Goal: Information Seeking & Learning: Learn about a topic

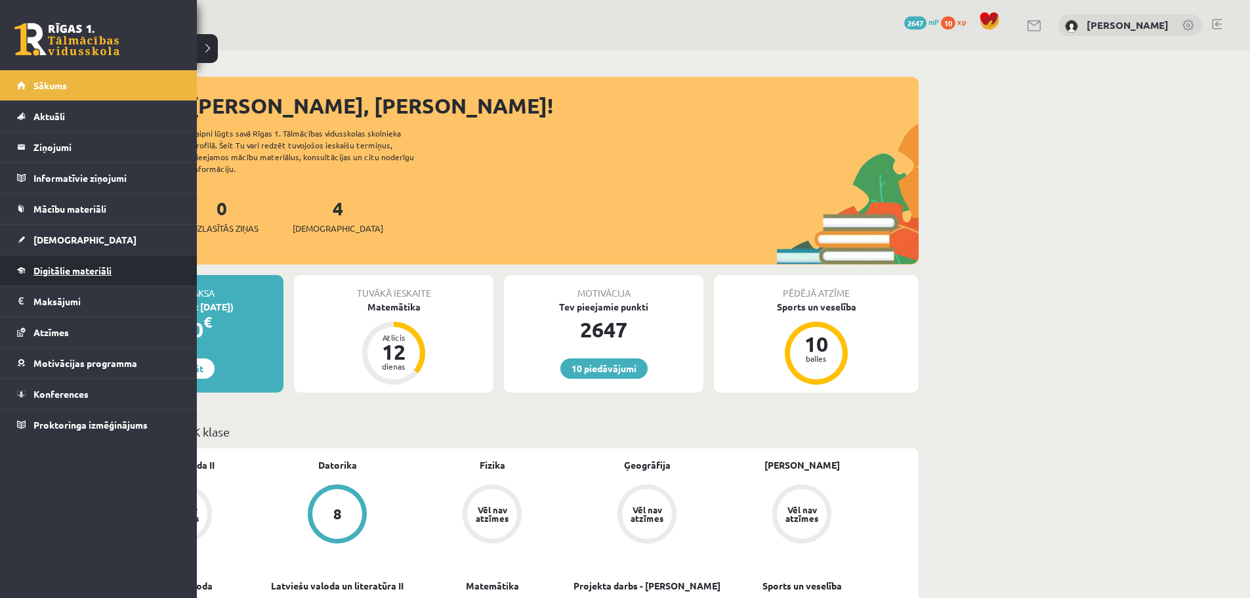
click at [72, 264] on link "Digitālie materiāli" at bounding box center [98, 270] width 163 height 30
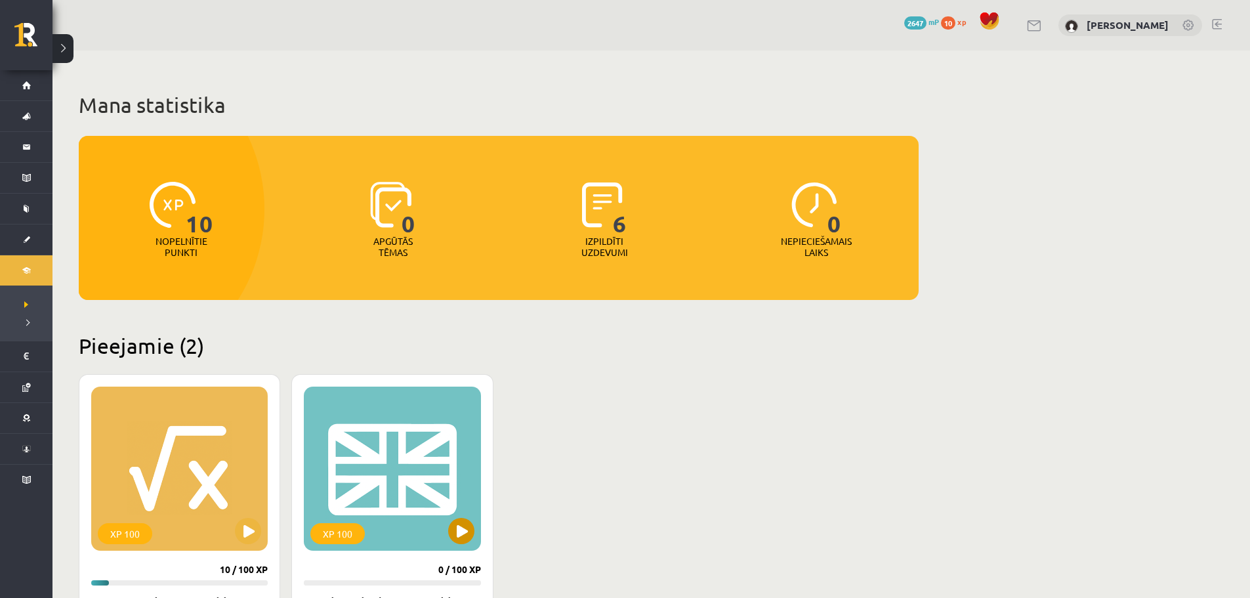
click at [360, 440] on div "XP 100" at bounding box center [392, 468] width 176 height 164
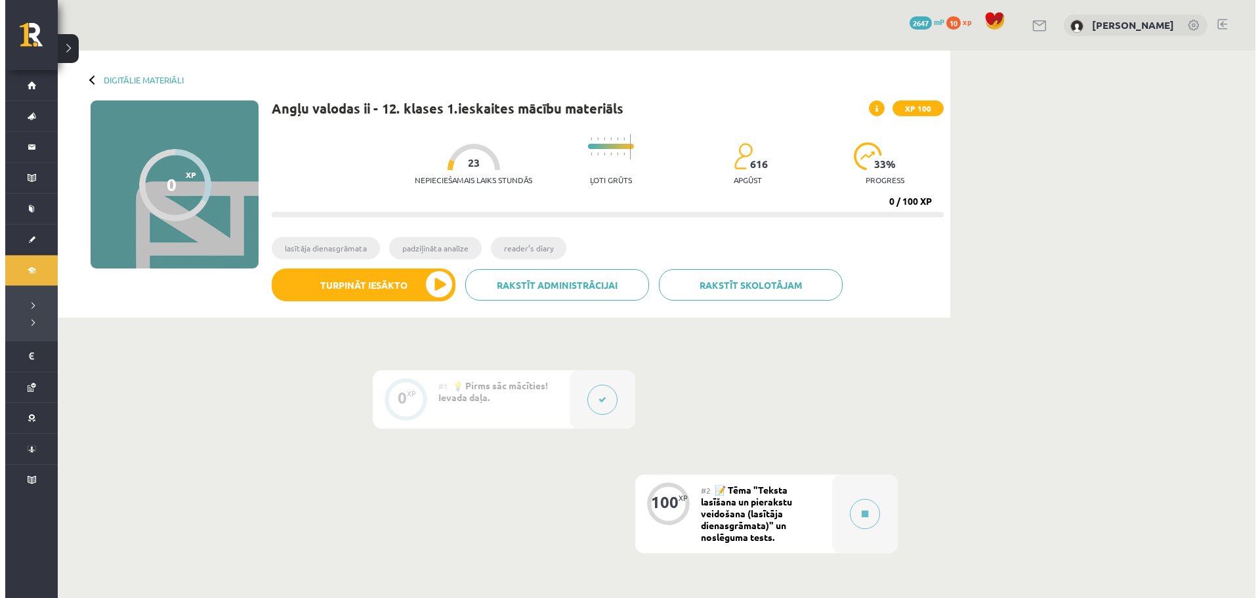
scroll to position [131, 0]
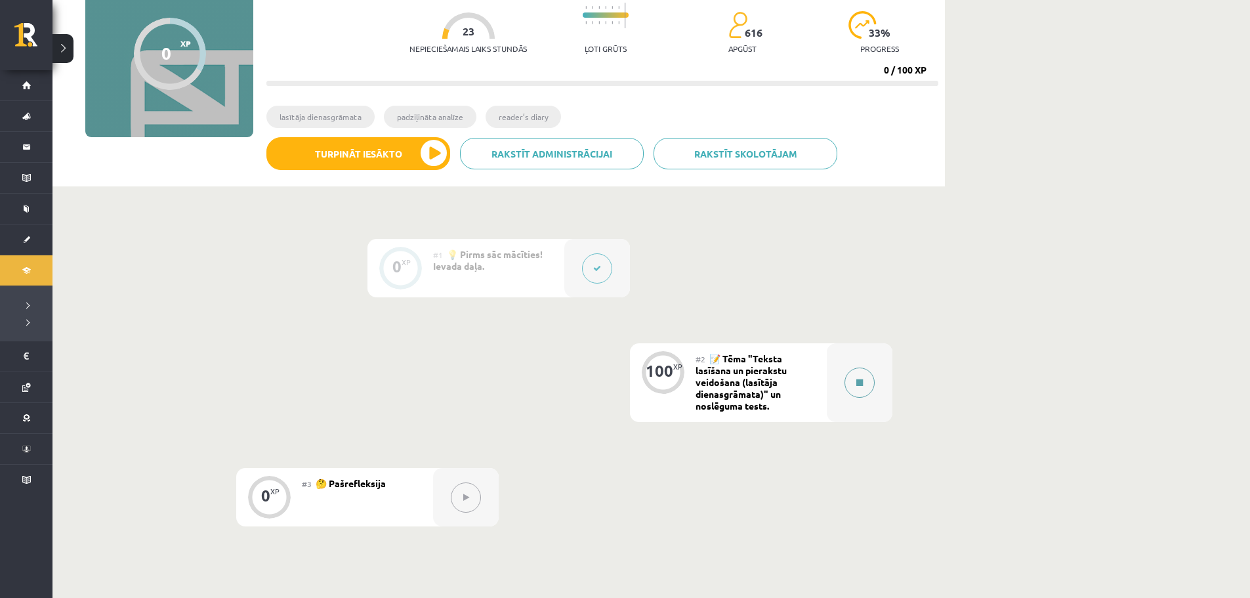
click at [854, 370] on button at bounding box center [859, 382] width 30 height 30
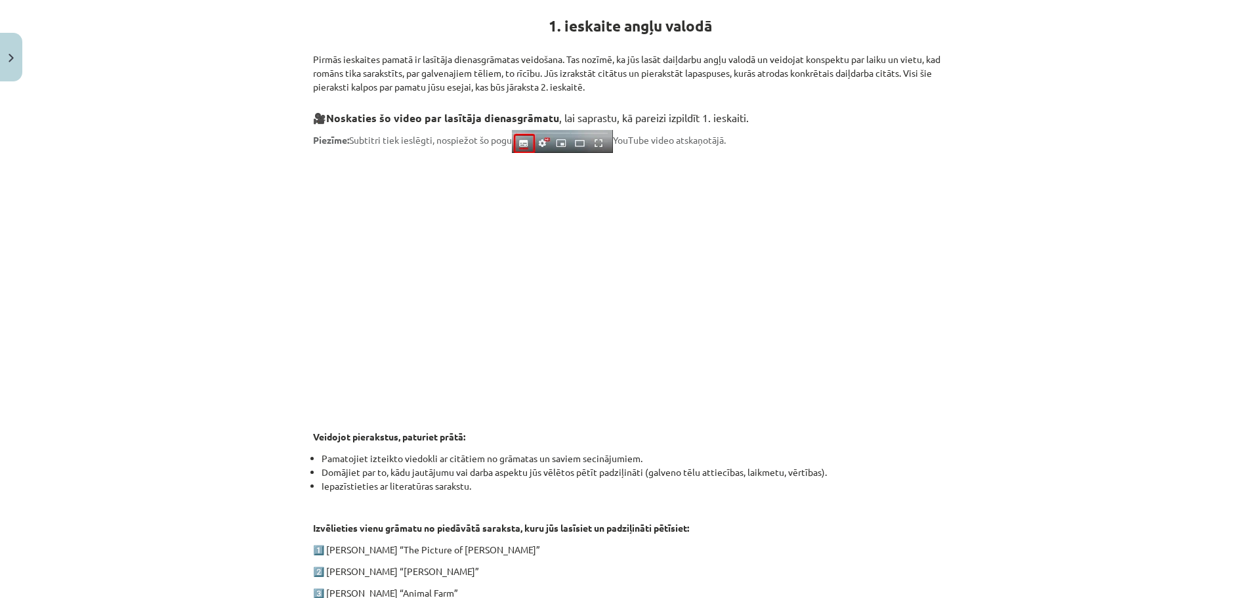
scroll to position [535, 0]
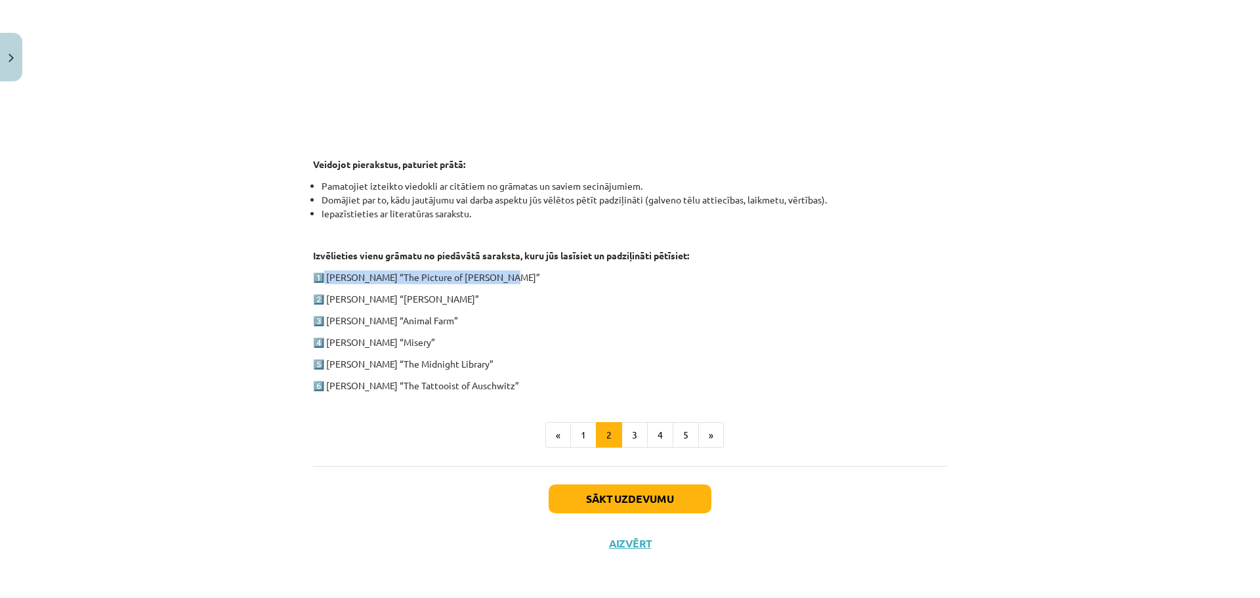
drag, startPoint x: 322, startPoint y: 276, endPoint x: 493, endPoint y: 274, distance: 171.9
click at [493, 274] on p "1️⃣ [PERSON_NAME] “The Picture of [PERSON_NAME]”" at bounding box center [630, 277] width 634 height 14
copy p "[PERSON_NAME] “The Picture of [PERSON_NAME]”"
drag, startPoint x: 325, startPoint y: 298, endPoint x: 451, endPoint y: 300, distance: 126.0
click at [451, 300] on p "2️⃣ [PERSON_NAME] “[PERSON_NAME]”" at bounding box center [630, 299] width 634 height 14
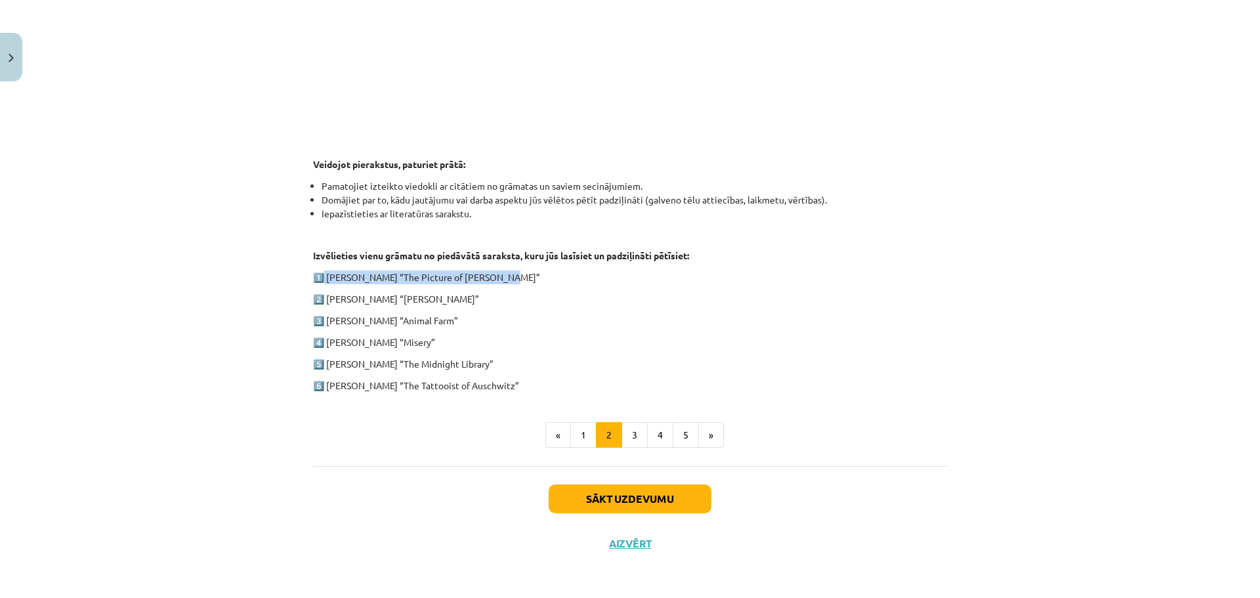
copy p "[PERSON_NAME] “[PERSON_NAME]”"
